Goal: Understand process/instructions

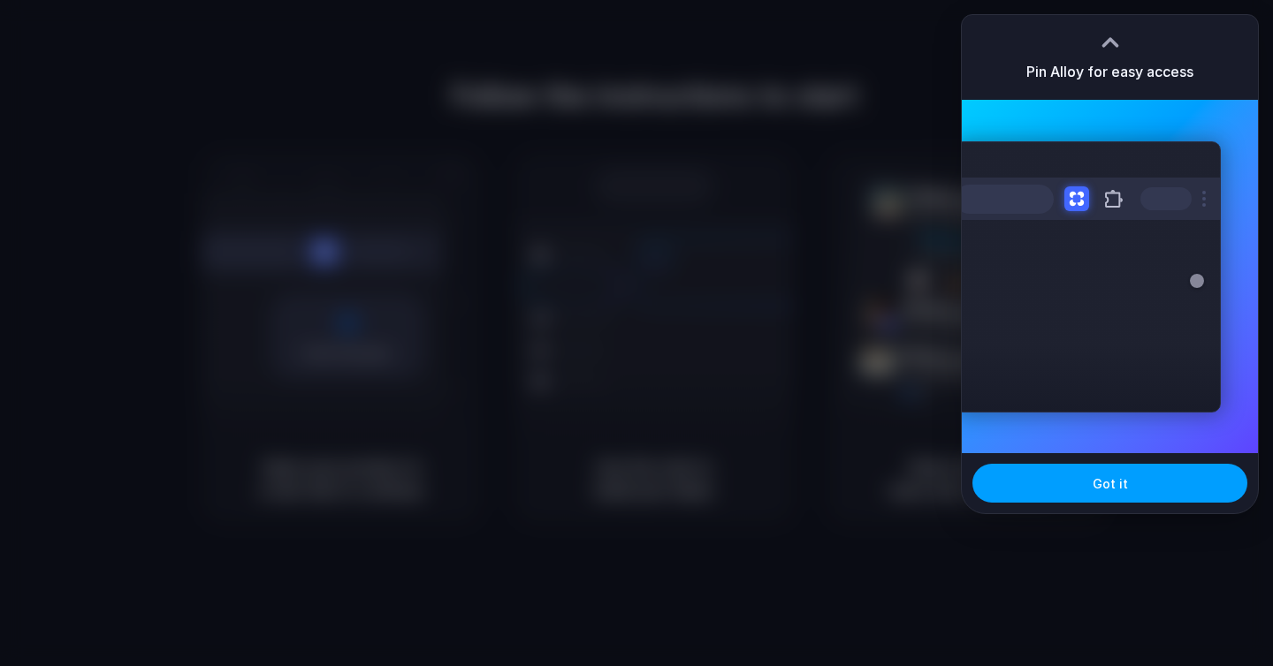
click at [1122, 483] on span "Got it" at bounding box center [1109, 484] width 35 height 19
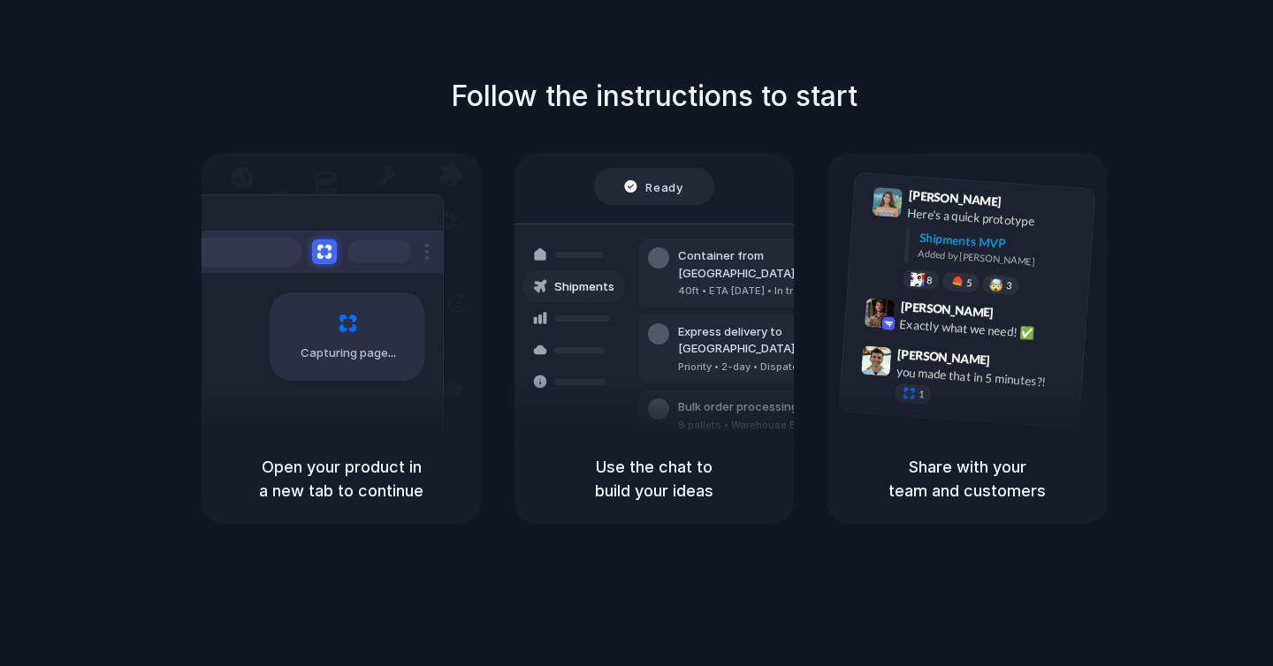
click at [625, 188] on div "Ready" at bounding box center [653, 187] width 59 height 18
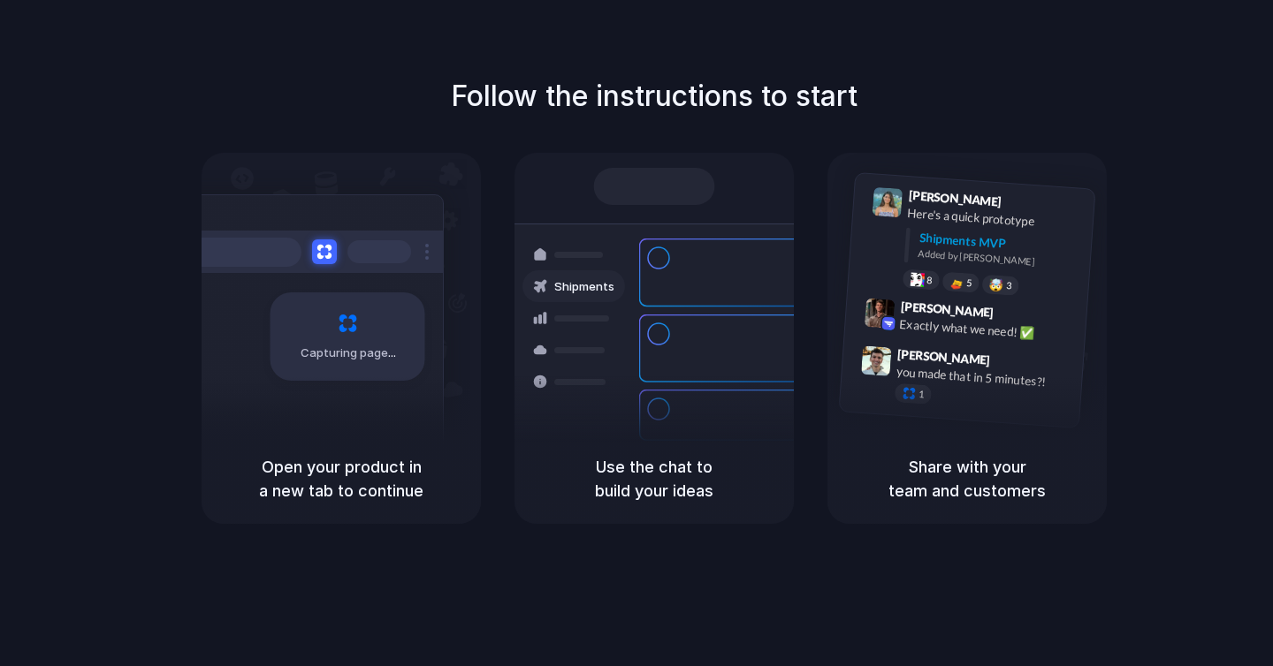
drag, startPoint x: 392, startPoint y: 333, endPoint x: 418, endPoint y: 453, distance: 123.1
click at [418, 453] on div "Capturing page Open your product in a new tab to continue" at bounding box center [341, 338] width 279 height 371
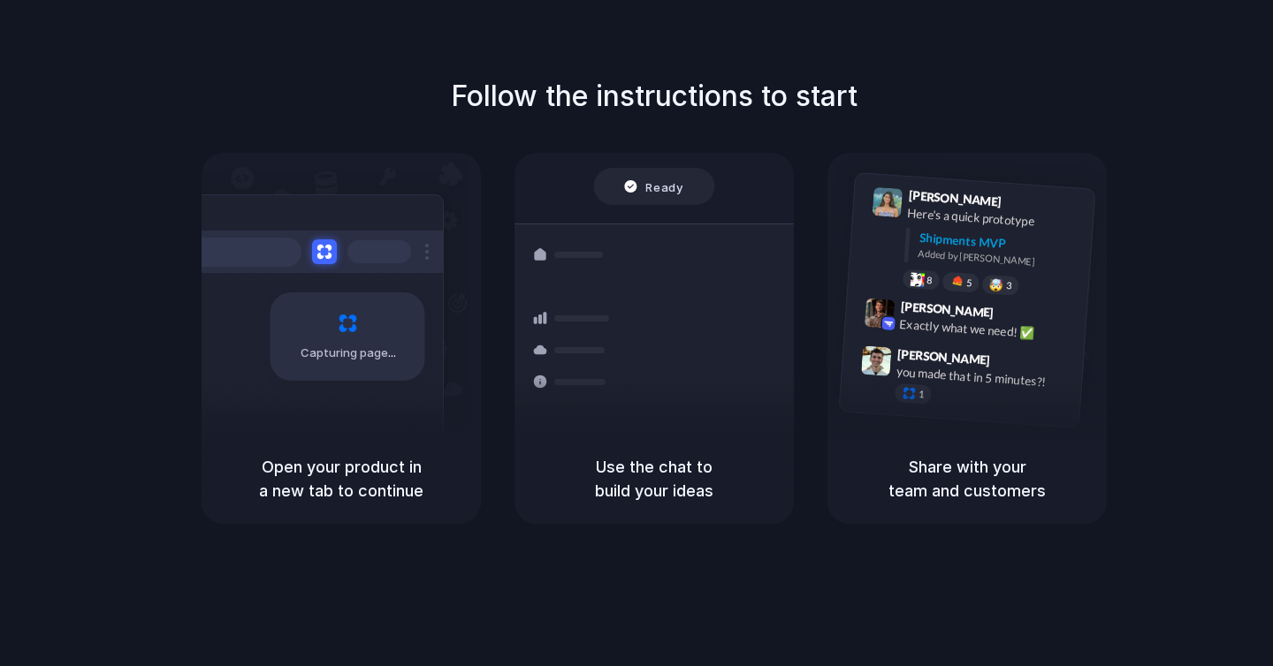
click at [653, 184] on span "Ready" at bounding box center [664, 187] width 37 height 18
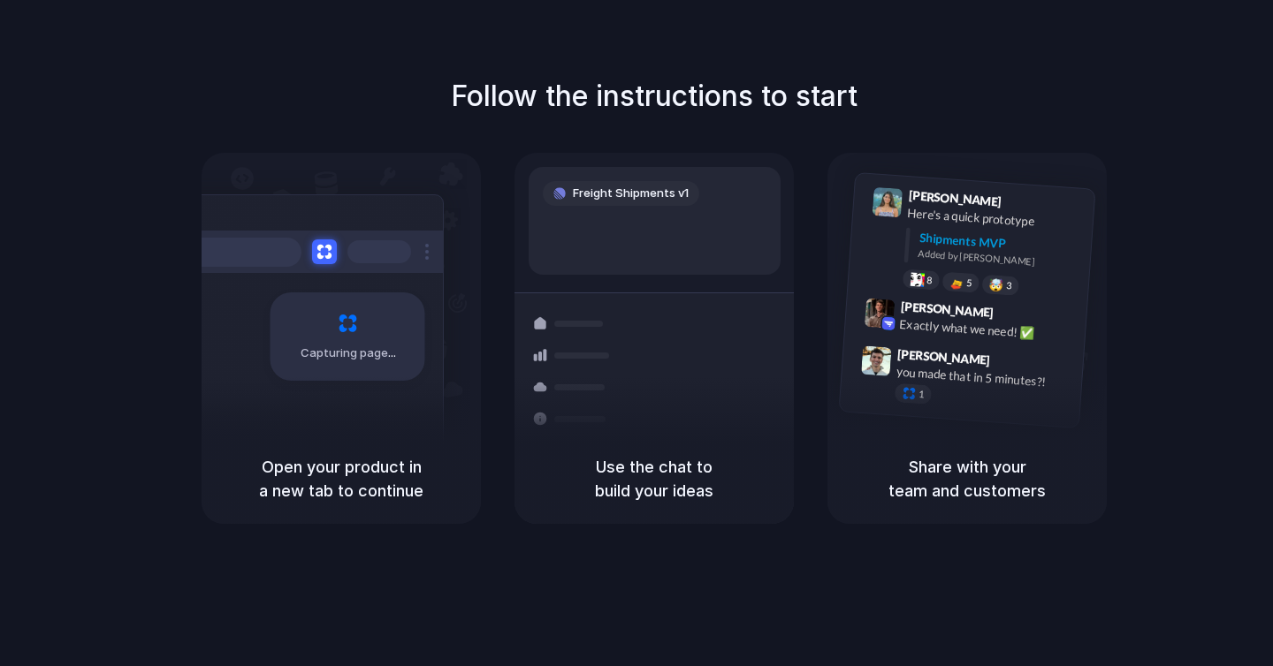
click at [653, 185] on span "Freight Shipments v1" at bounding box center [631, 194] width 116 height 18
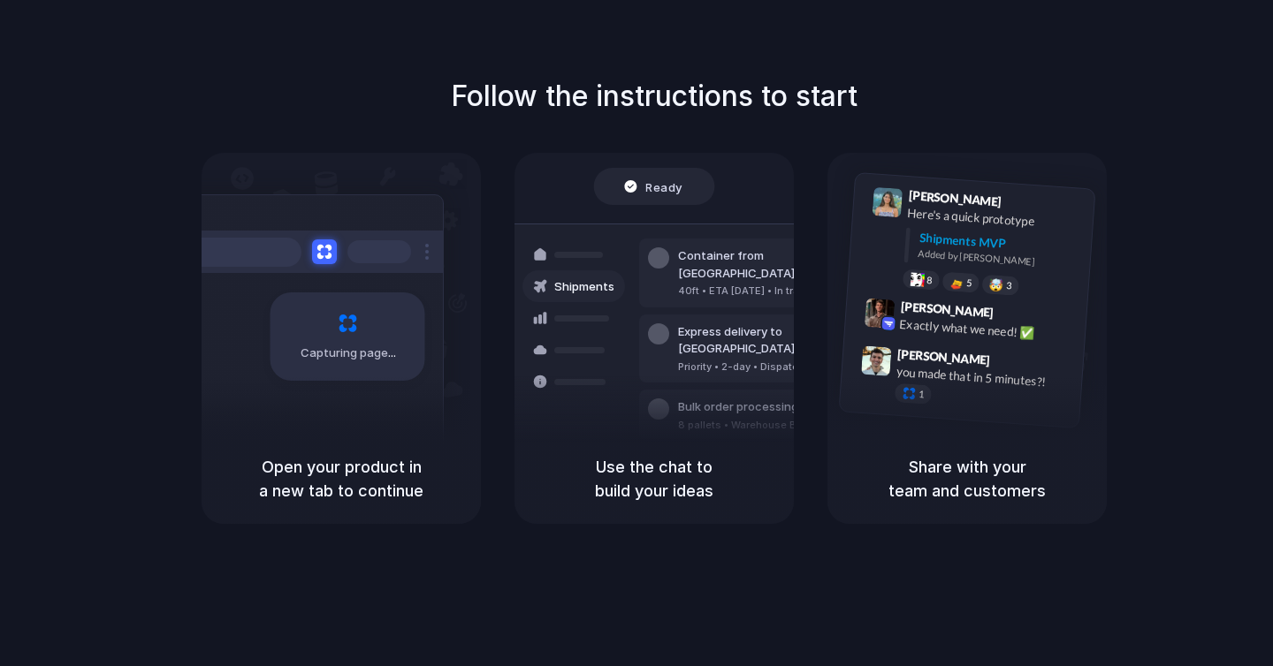
click at [770, 128] on div "Follow the instructions to start Capturing page Open your product in a new tab …" at bounding box center [654, 299] width 1273 height 449
